Goal: Information Seeking & Learning: Learn about a topic

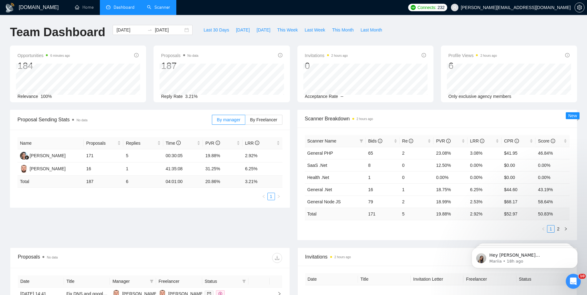
click at [165, 5] on link "Scanner" at bounding box center [158, 7] width 23 height 5
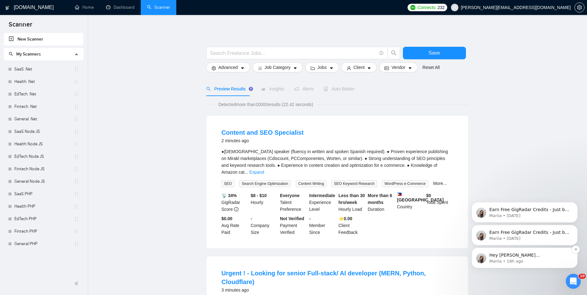
click at [536, 259] on p "Mariia • 18h ago" at bounding box center [529, 262] width 81 height 6
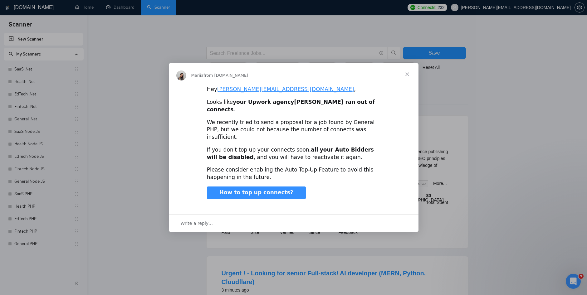
click at [407, 157] on div "Hey [PERSON_NAME][EMAIL_ADDRESS][DOMAIN_NAME] , Looks like your Upwork agency d…" at bounding box center [294, 148] width 250 height 124
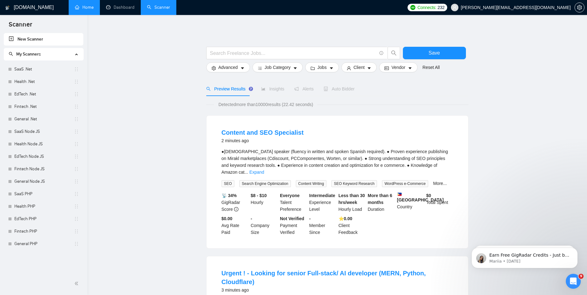
click at [81, 7] on link "Home" at bounding box center [84, 7] width 19 height 5
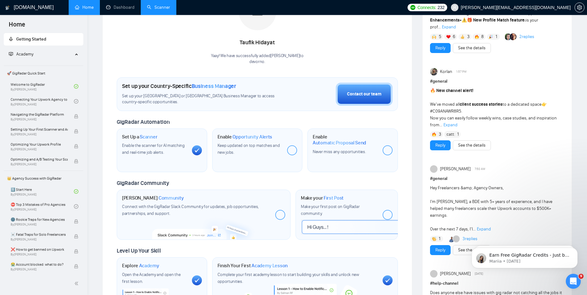
scroll to position [125, 0]
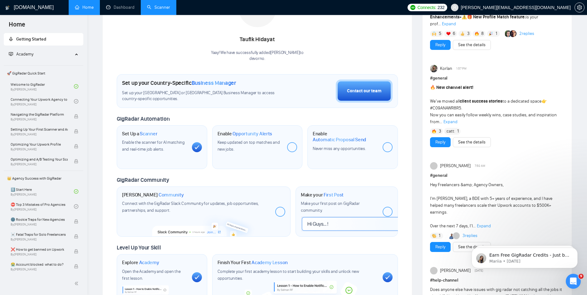
drag, startPoint x: 360, startPoint y: 86, endPoint x: 266, endPoint y: 84, distance: 93.9
click at [266, 84] on div "Set up your Country-Specific Business Manager" at bounding box center [203, 83] width 162 height 7
click at [366, 88] on div "Contact our team" at bounding box center [364, 91] width 34 height 7
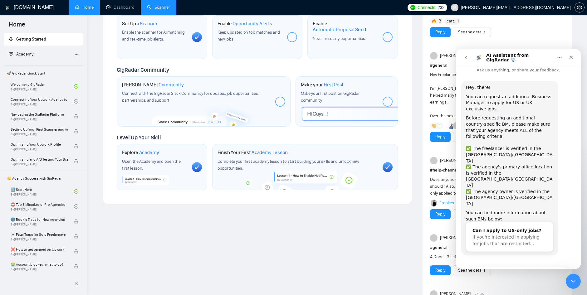
scroll to position [250, 0]
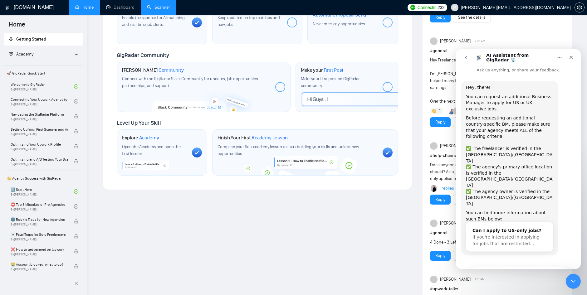
click at [274, 150] on div "Complete your first academy lesson to start building your skills and unlock new…" at bounding box center [298, 151] width 160 height 14
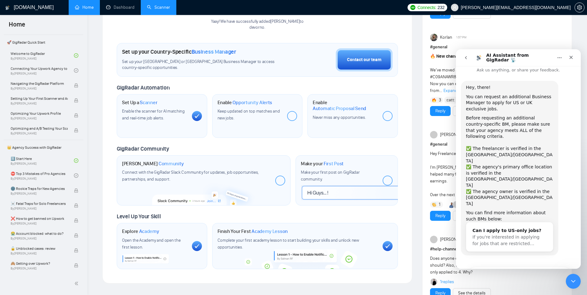
scroll to position [31, 0]
click at [50, 158] on link "1️⃣ Start Here By Vadym Ovcharenko" at bounding box center [42, 161] width 63 height 14
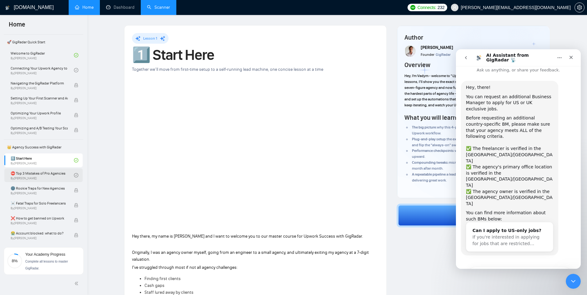
click at [42, 174] on link "⛔ Top 3 Mistakes of Pro Agencies By Vadym Ovcharenko" at bounding box center [42, 176] width 63 height 14
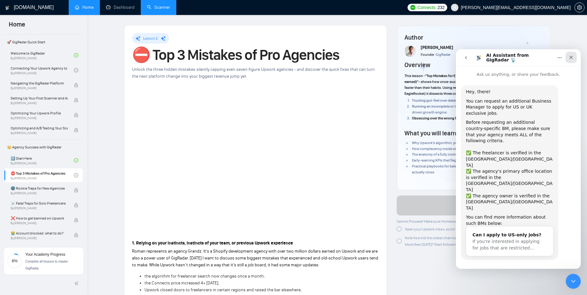
click at [567, 54] on div "Close" at bounding box center [570, 57] width 11 height 11
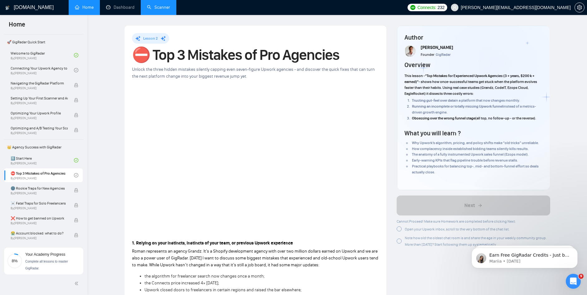
drag, startPoint x: 302, startPoint y: 93, endPoint x: 265, endPoint y: 74, distance: 41.5
click at [265, 74] on div "Unlock the three hidden mistakes silently capping even seven-figure Upwork agen…" at bounding box center [255, 73] width 247 height 14
